Goal: Task Accomplishment & Management: Manage account settings

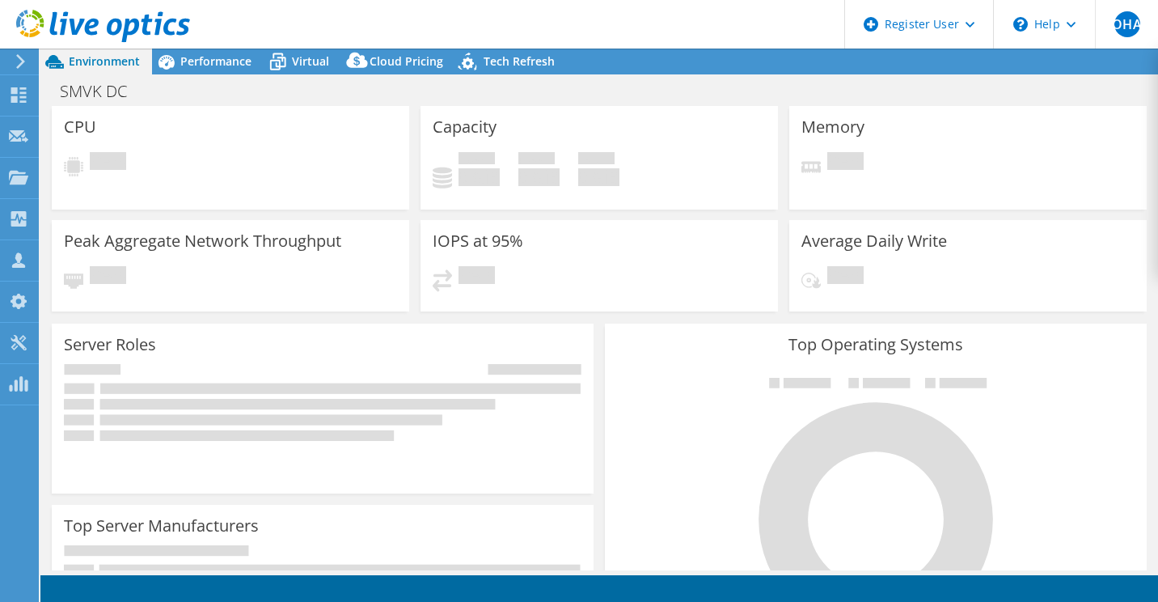
select select "USD"
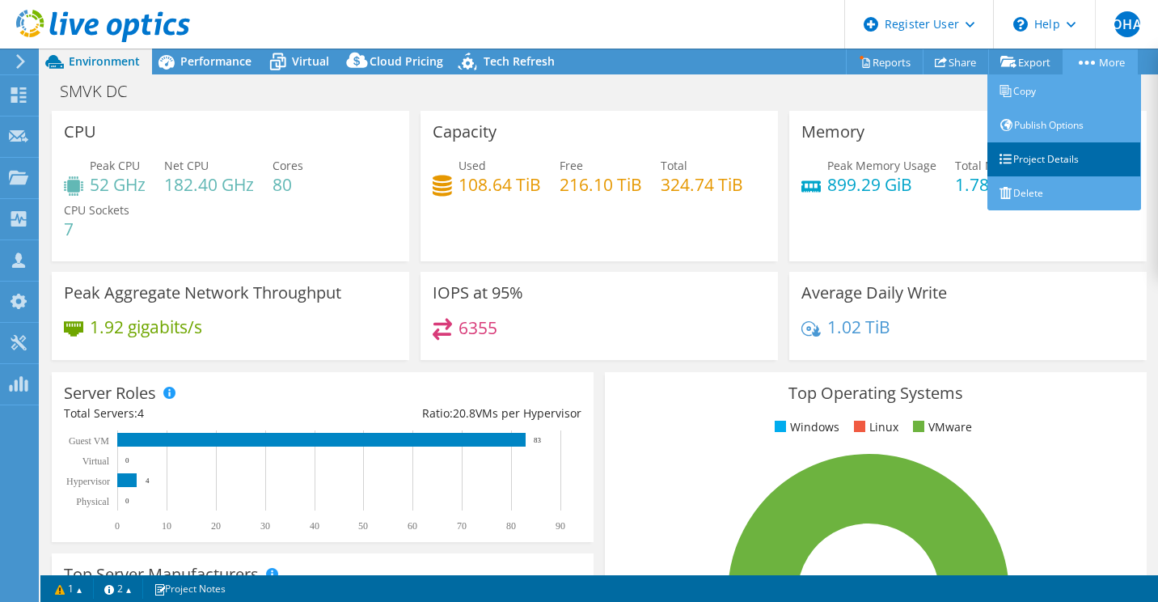
click at [1065, 164] on link "Project Details" at bounding box center [1065, 159] width 154 height 34
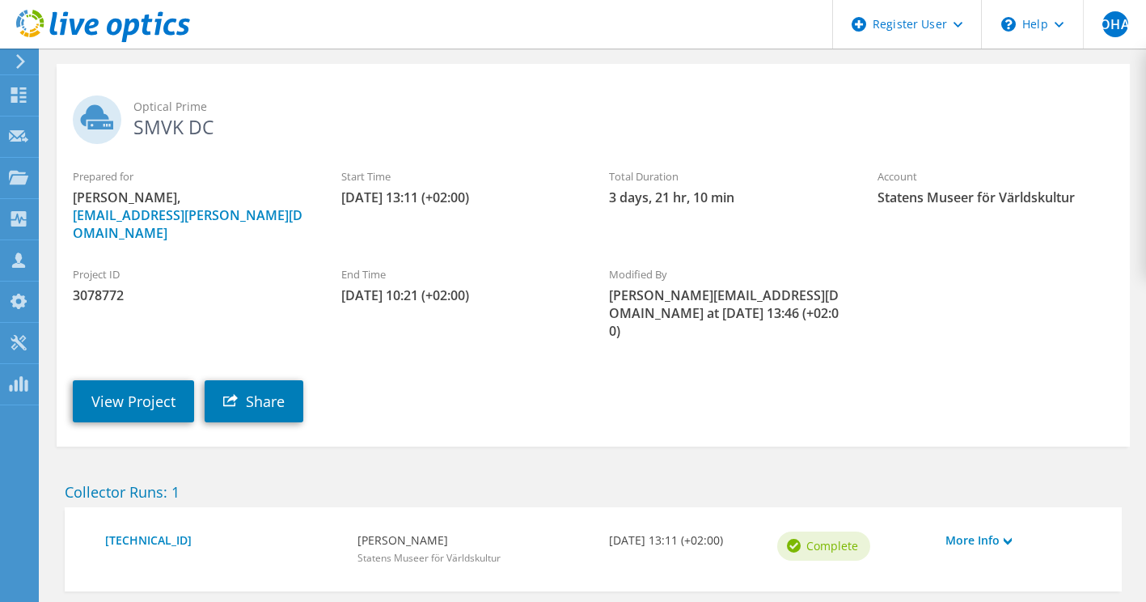
scroll to position [81, 0]
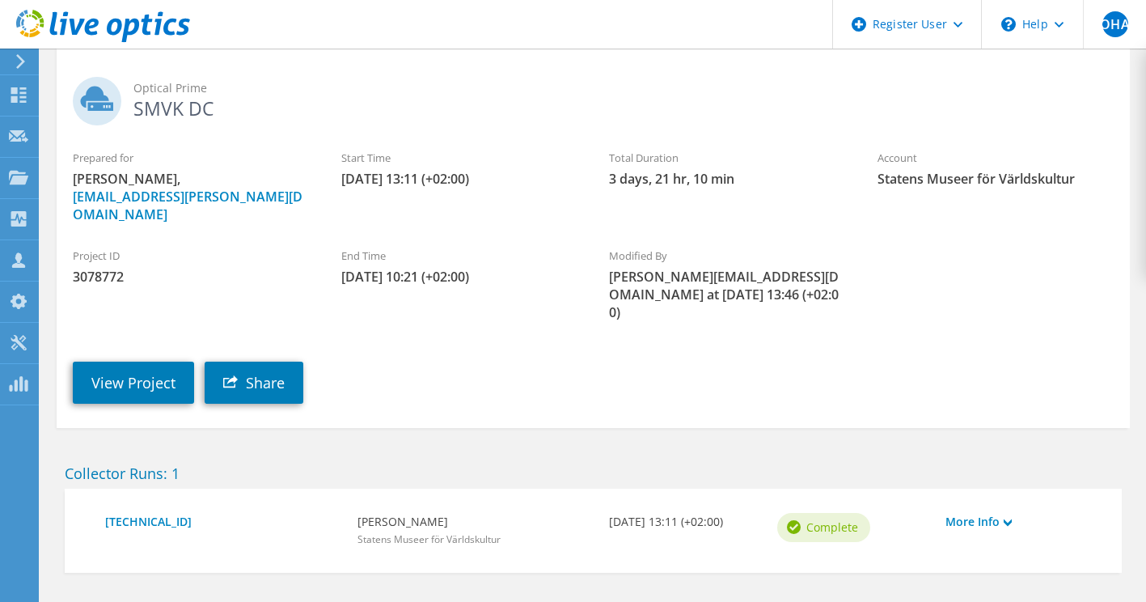
click at [108, 279] on span "3078772" at bounding box center [191, 277] width 236 height 18
click at [108, 278] on span "3078772" at bounding box center [191, 277] width 236 height 18
copy span "3078772"
